Goal: Transaction & Acquisition: Subscribe to service/newsletter

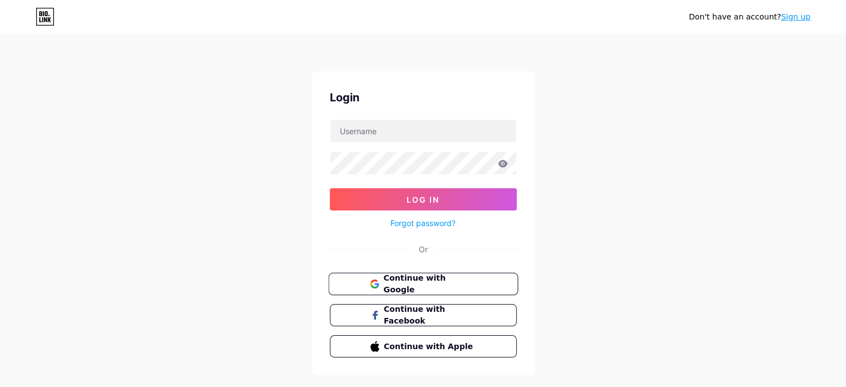
click at [424, 281] on span "Continue with Google" at bounding box center [429, 284] width 93 height 24
click at [419, 285] on span "Continue with Google" at bounding box center [429, 284] width 93 height 24
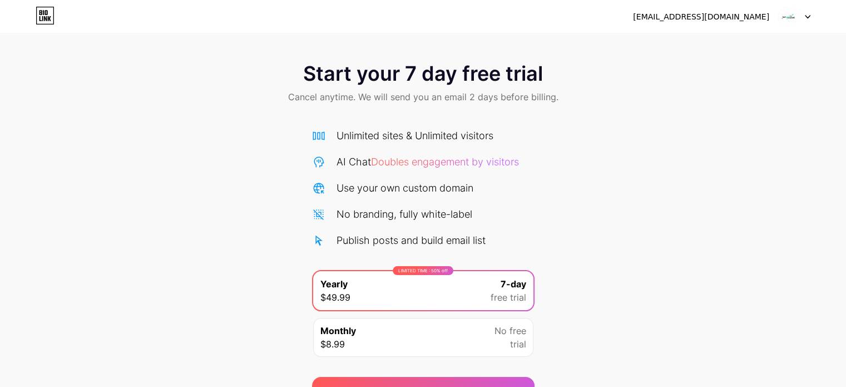
scroll to position [60, 0]
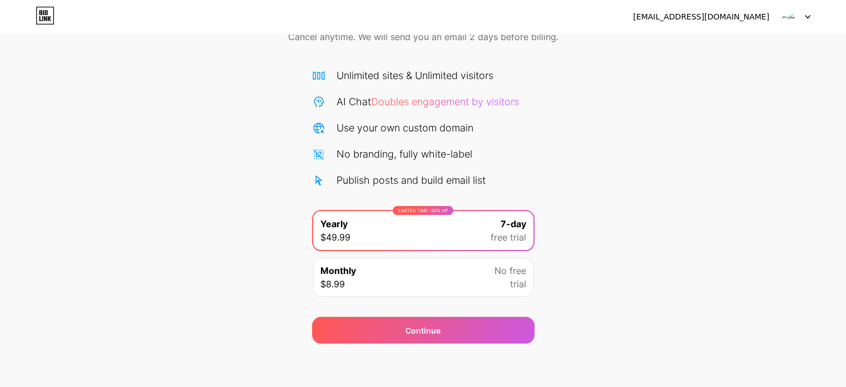
click at [799, 17] on div at bounding box center [794, 17] width 32 height 20
click at [788, 21] on img at bounding box center [788, 16] width 21 height 21
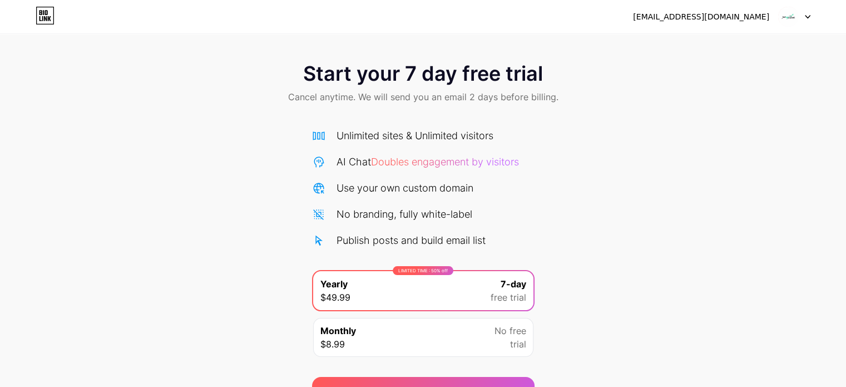
scroll to position [36, 0]
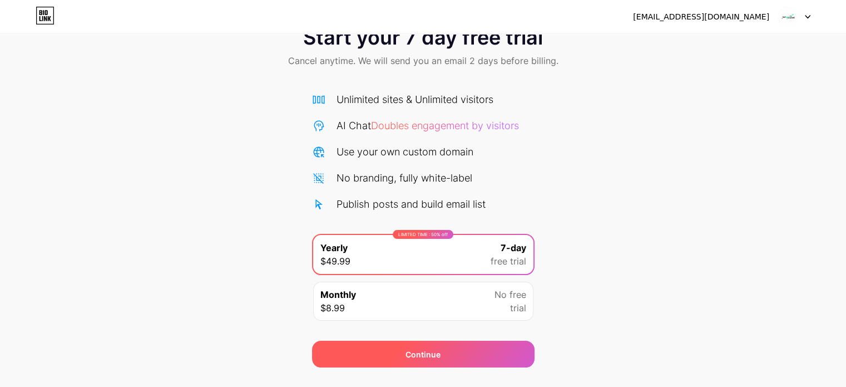
click at [441, 358] on div "Continue" at bounding box center [423, 354] width 223 height 27
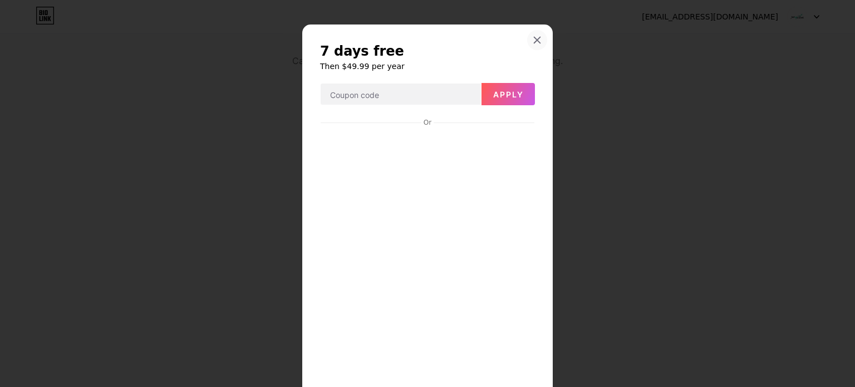
click at [534, 36] on icon at bounding box center [537, 40] width 9 height 9
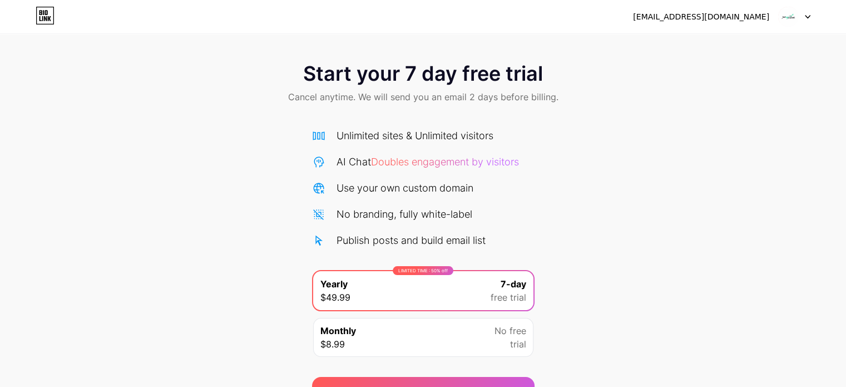
click at [788, 24] on img at bounding box center [788, 16] width 21 height 21
click at [558, 141] on div "Start your 7 day free trial Cancel anytime. We will send you an email 2 days be…" at bounding box center [423, 227] width 846 height 352
